Goal: Task Accomplishment & Management: Manage account settings

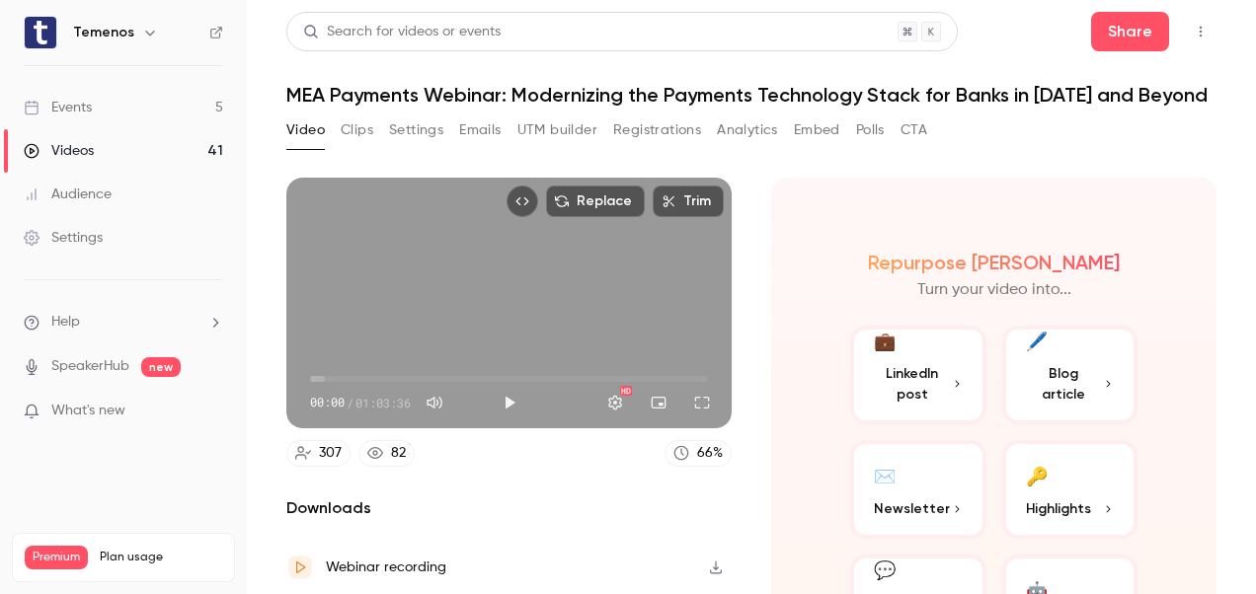
scroll to position [70, 0]
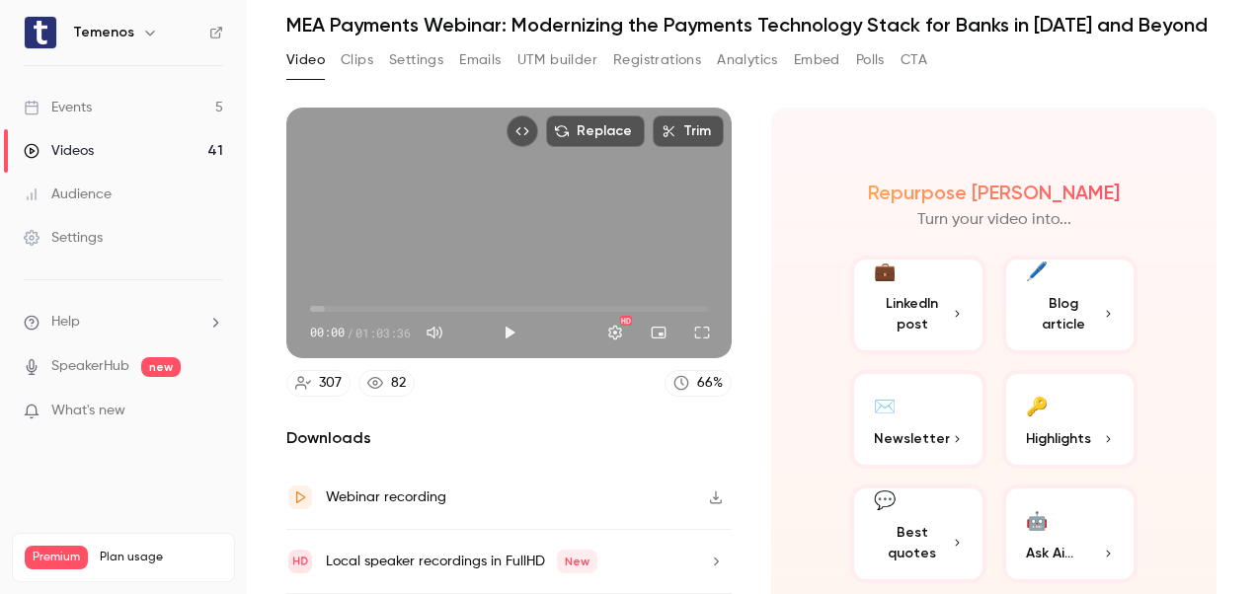
click at [80, 111] on div "Events" at bounding box center [58, 108] width 68 height 20
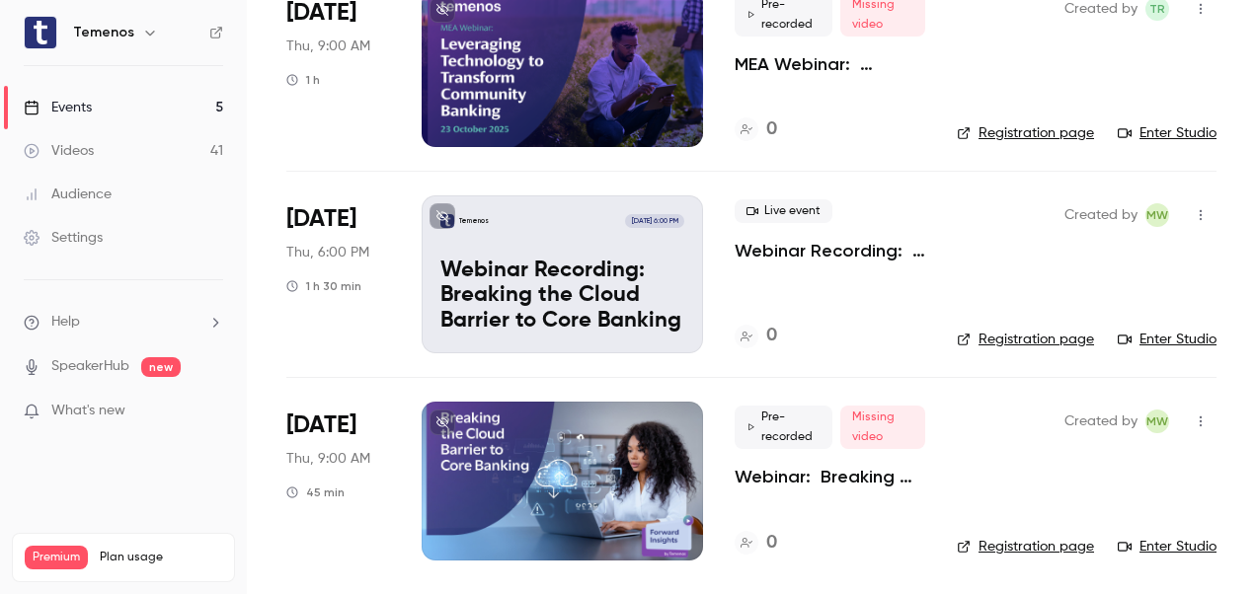
scroll to position [470, 0]
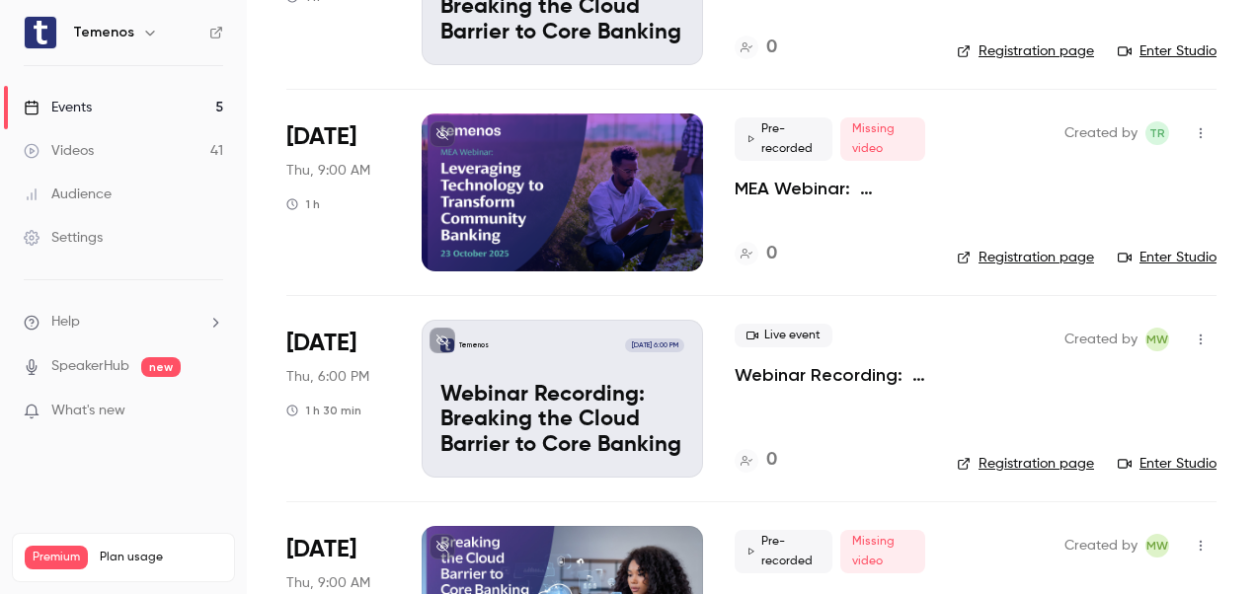
click at [649, 168] on div at bounding box center [562, 193] width 281 height 158
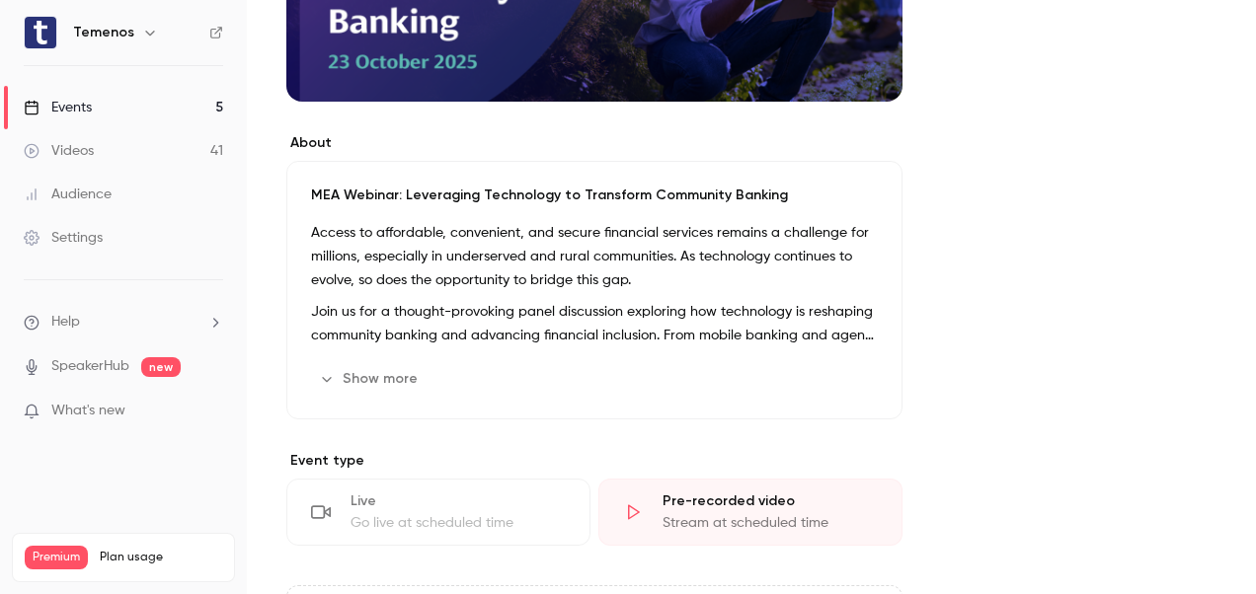
scroll to position [915, 0]
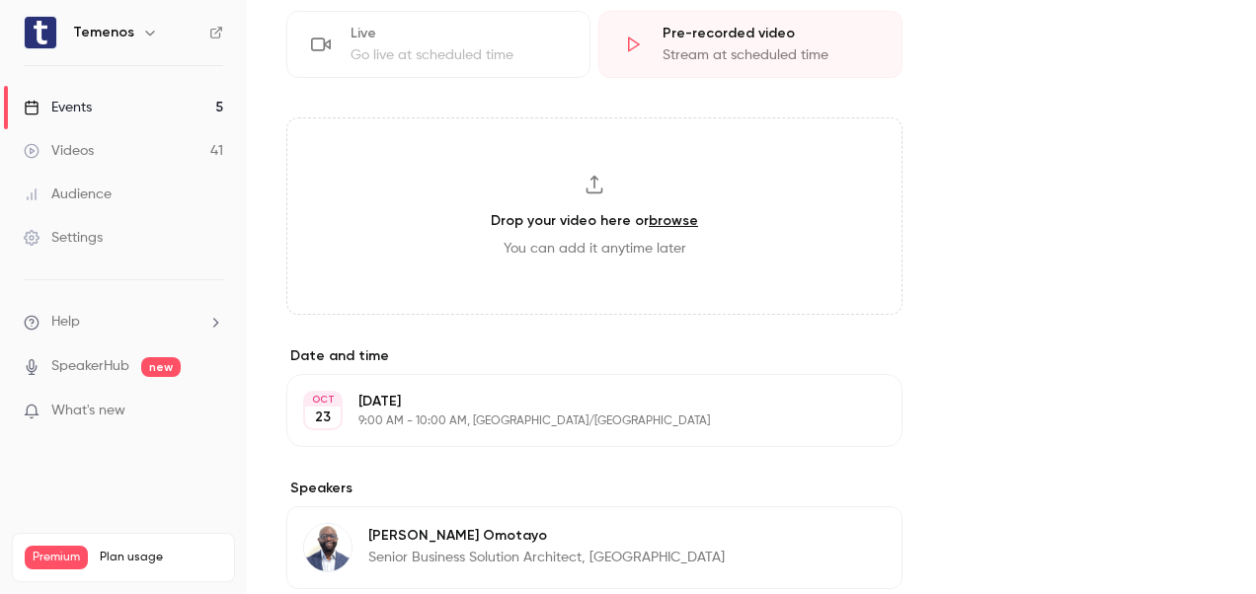
click at [457, 407] on p "[DATE]" at bounding box center [577, 402] width 439 height 20
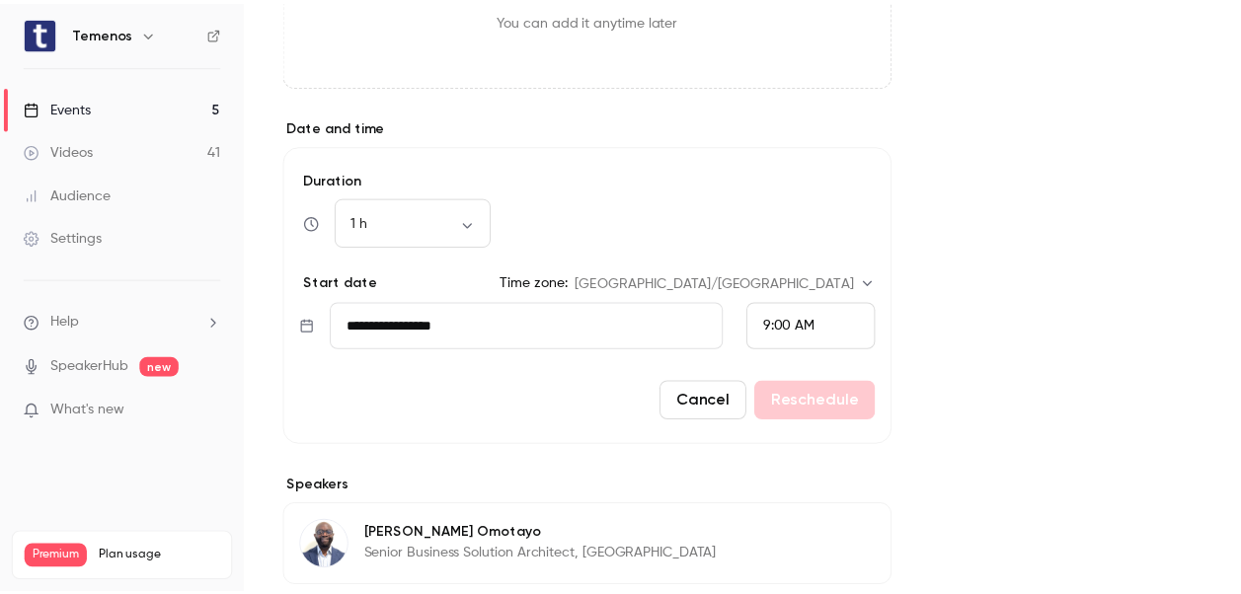
scroll to position [1144, 0]
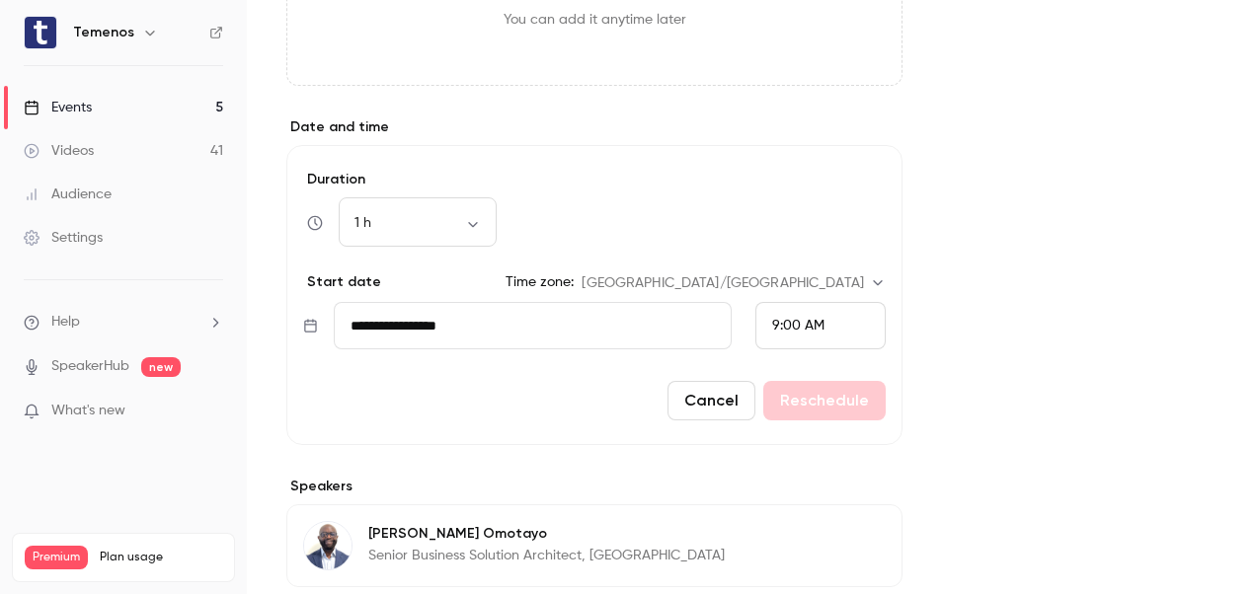
click at [472, 318] on input "**********" at bounding box center [533, 325] width 398 height 47
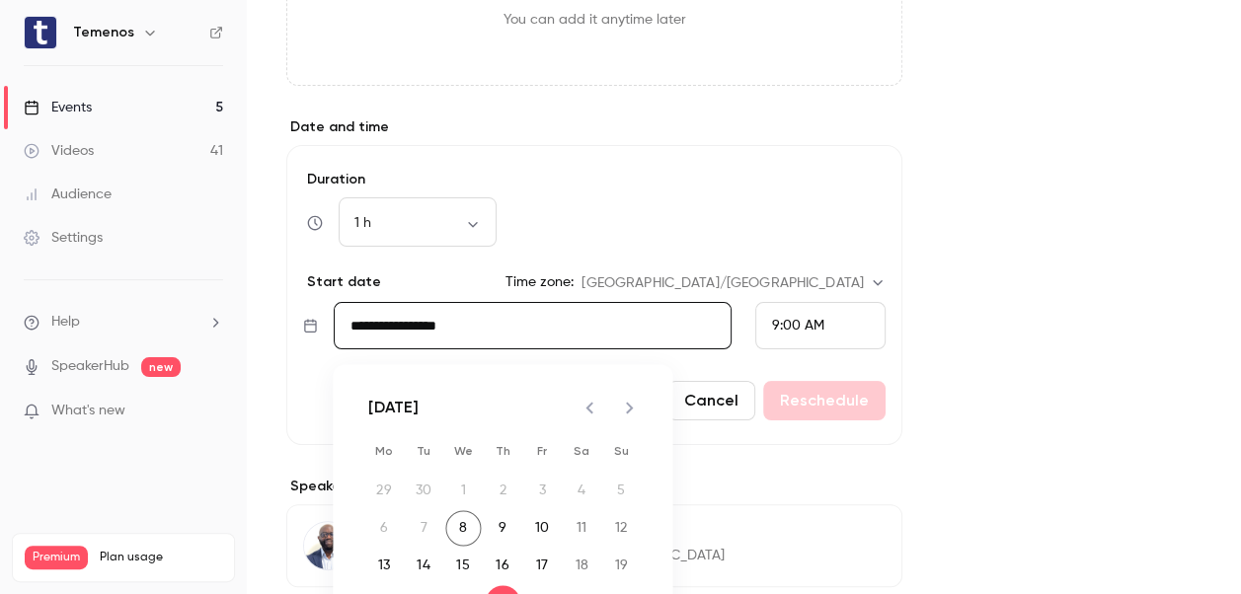
click at [636, 411] on icon "Next month" at bounding box center [629, 408] width 24 height 24
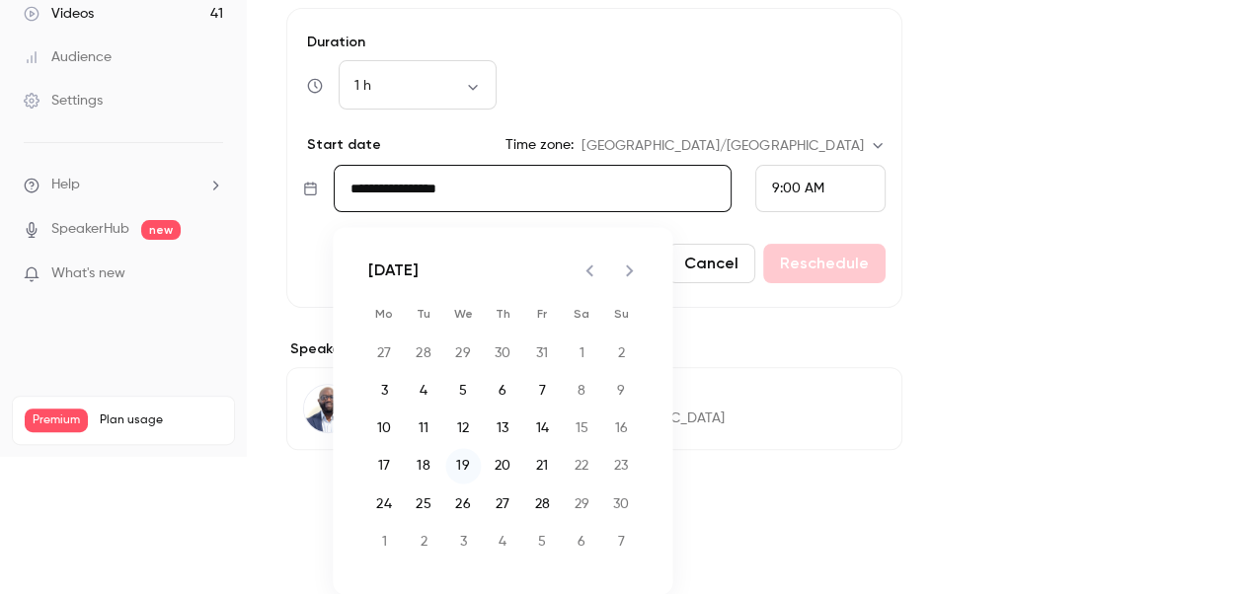
click at [460, 452] on button "19" at bounding box center [463, 466] width 36 height 36
type input "**********"
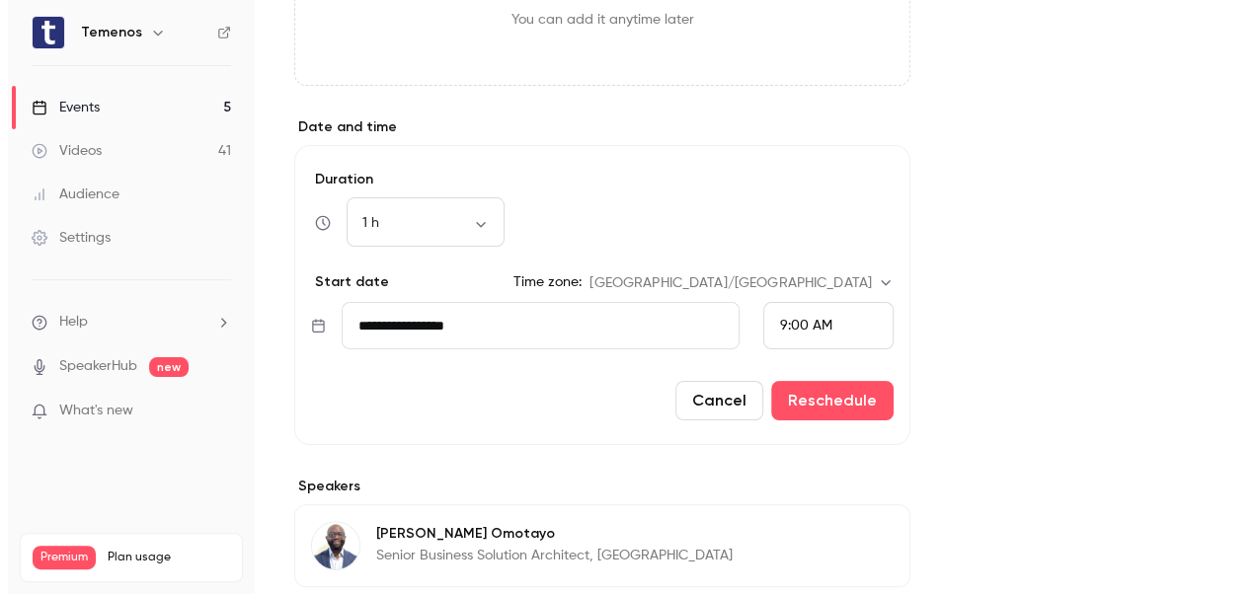
scroll to position [0, 0]
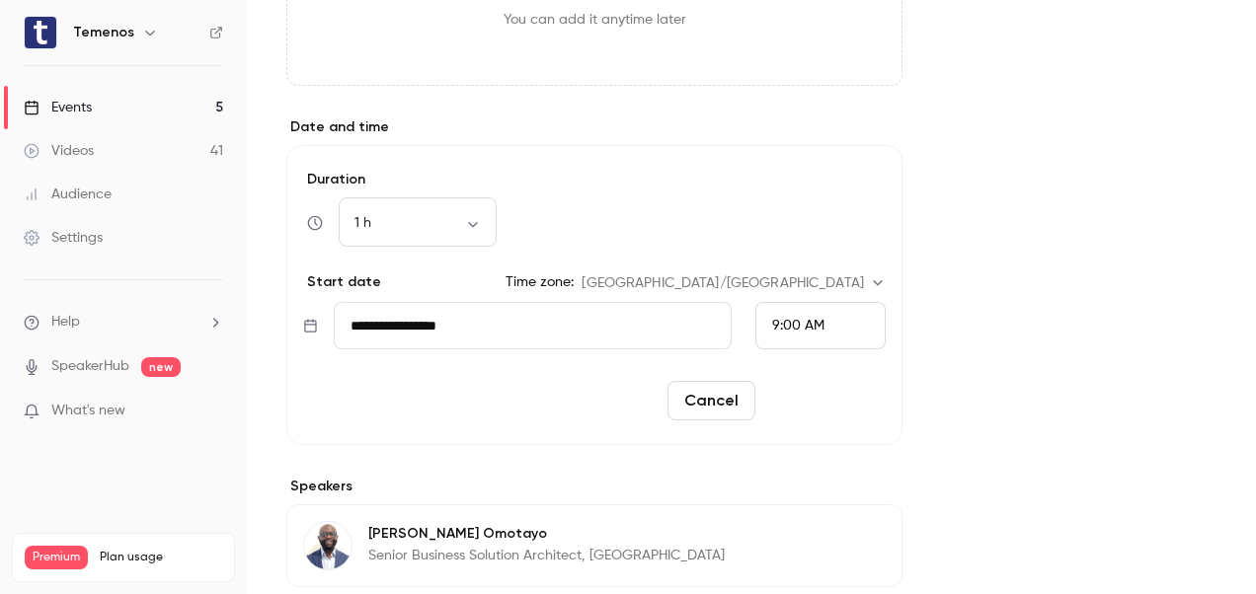
click at [835, 394] on button "Reschedule" at bounding box center [824, 400] width 122 height 39
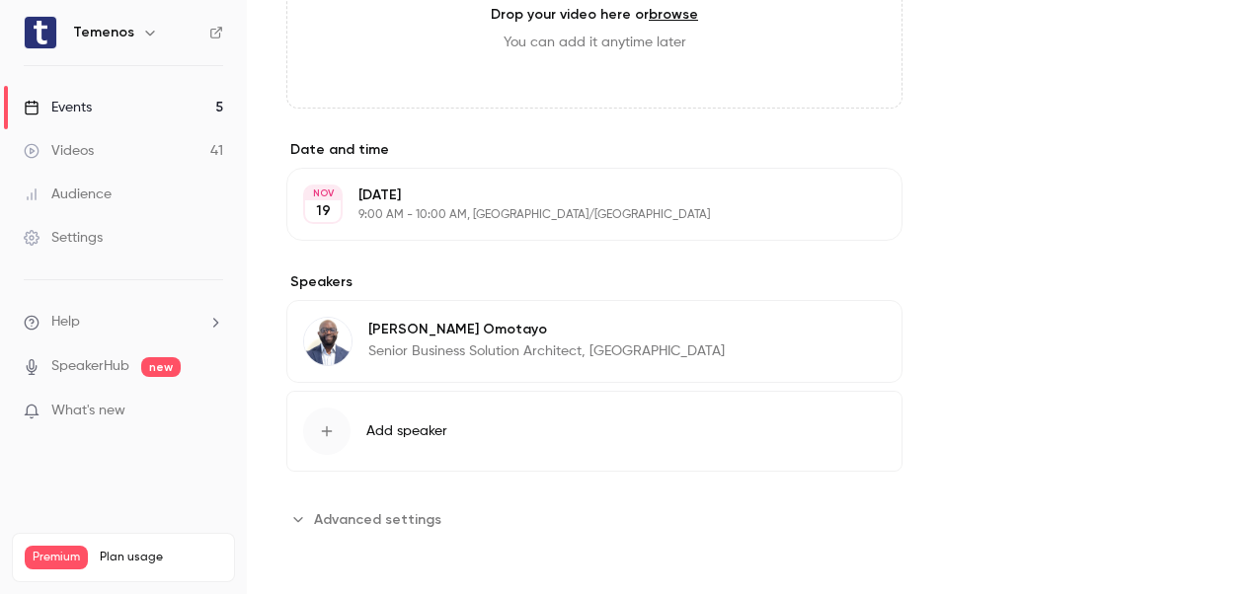
scroll to position [1118, 0]
